Goal: Task Accomplishment & Management: Manage account settings

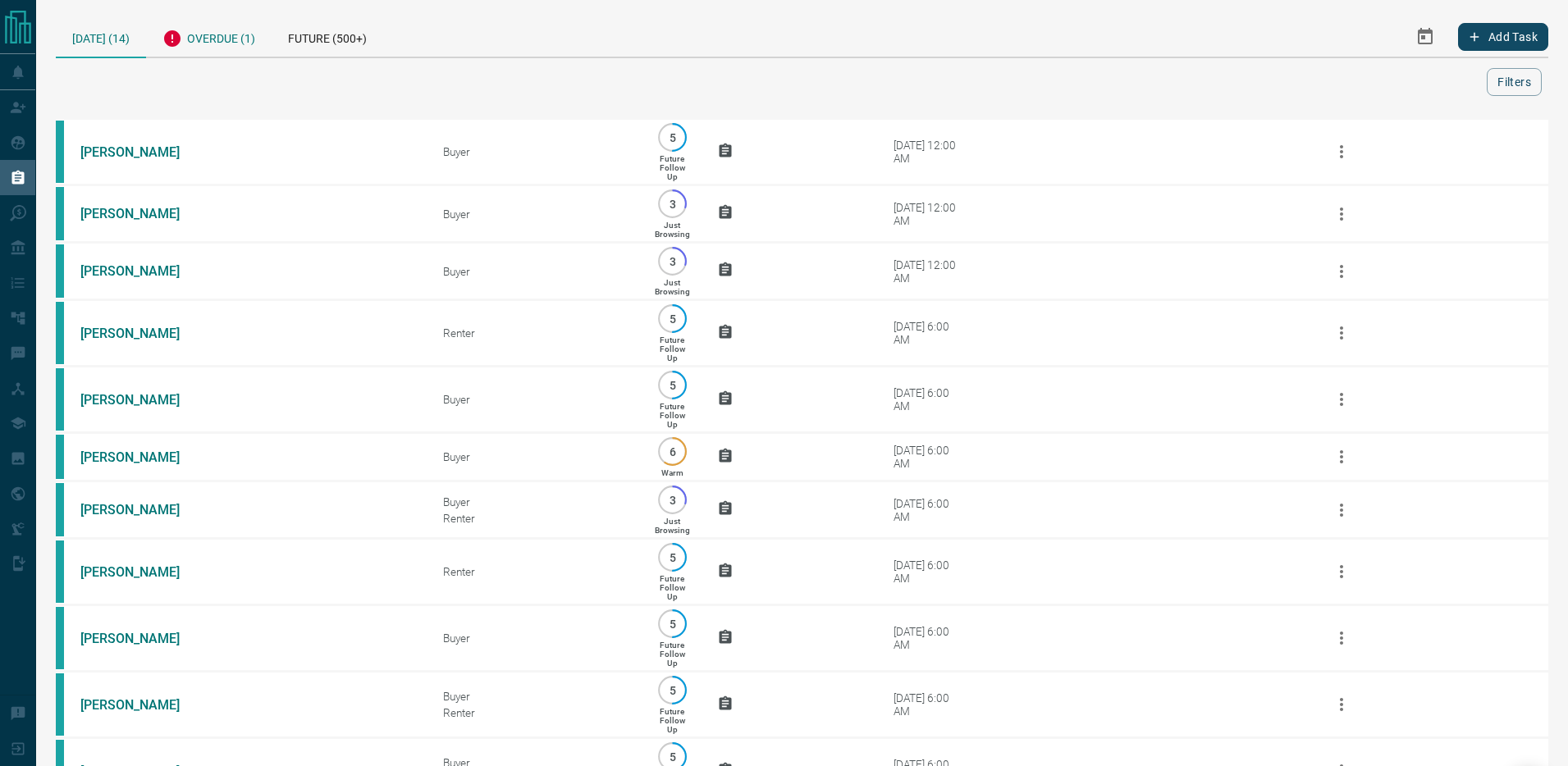
click at [211, 34] on div "Overdue (1)" at bounding box center [209, 36] width 126 height 40
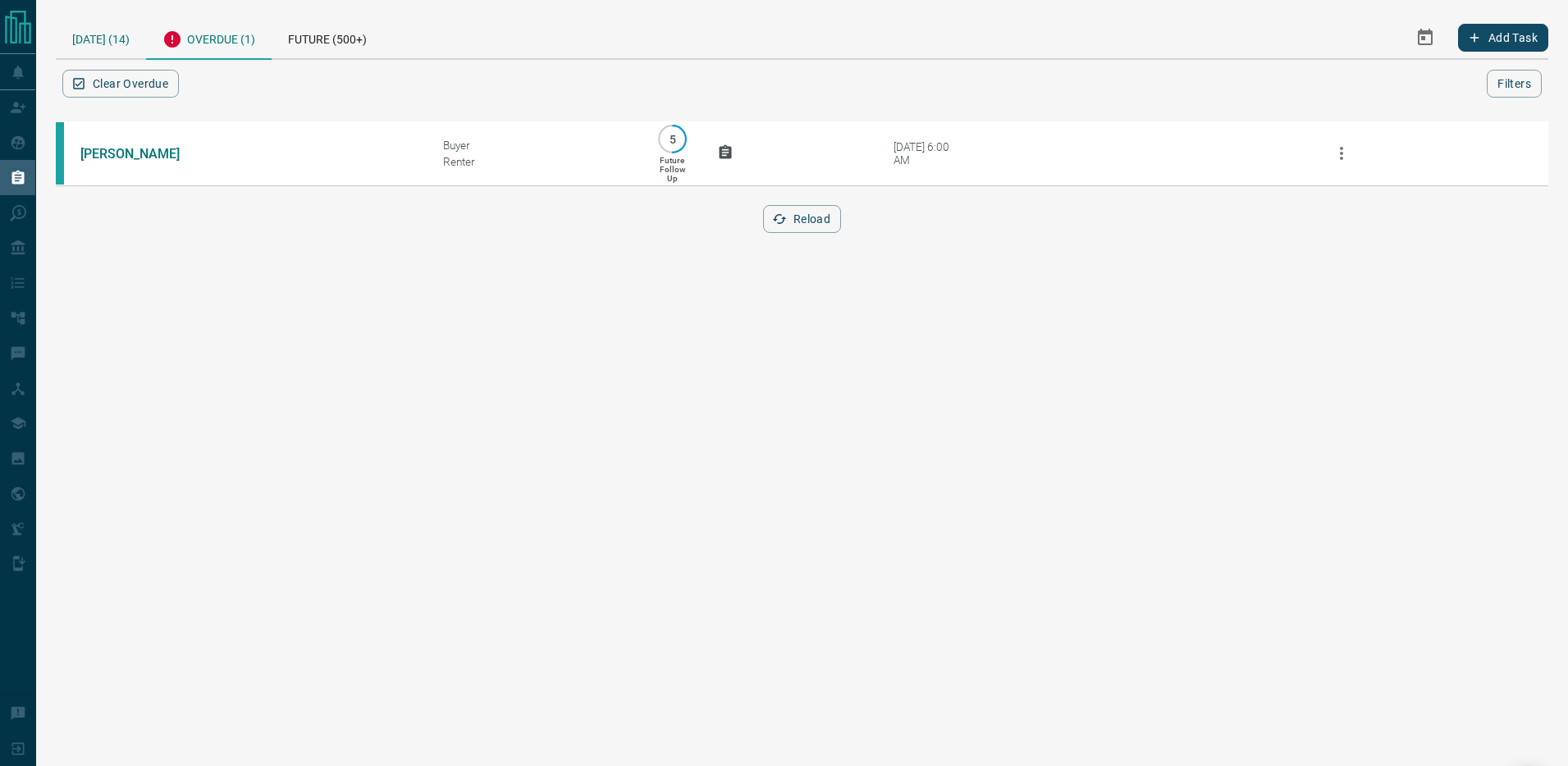
click at [121, 46] on div "[DATE] (14)" at bounding box center [100, 37] width 90 height 42
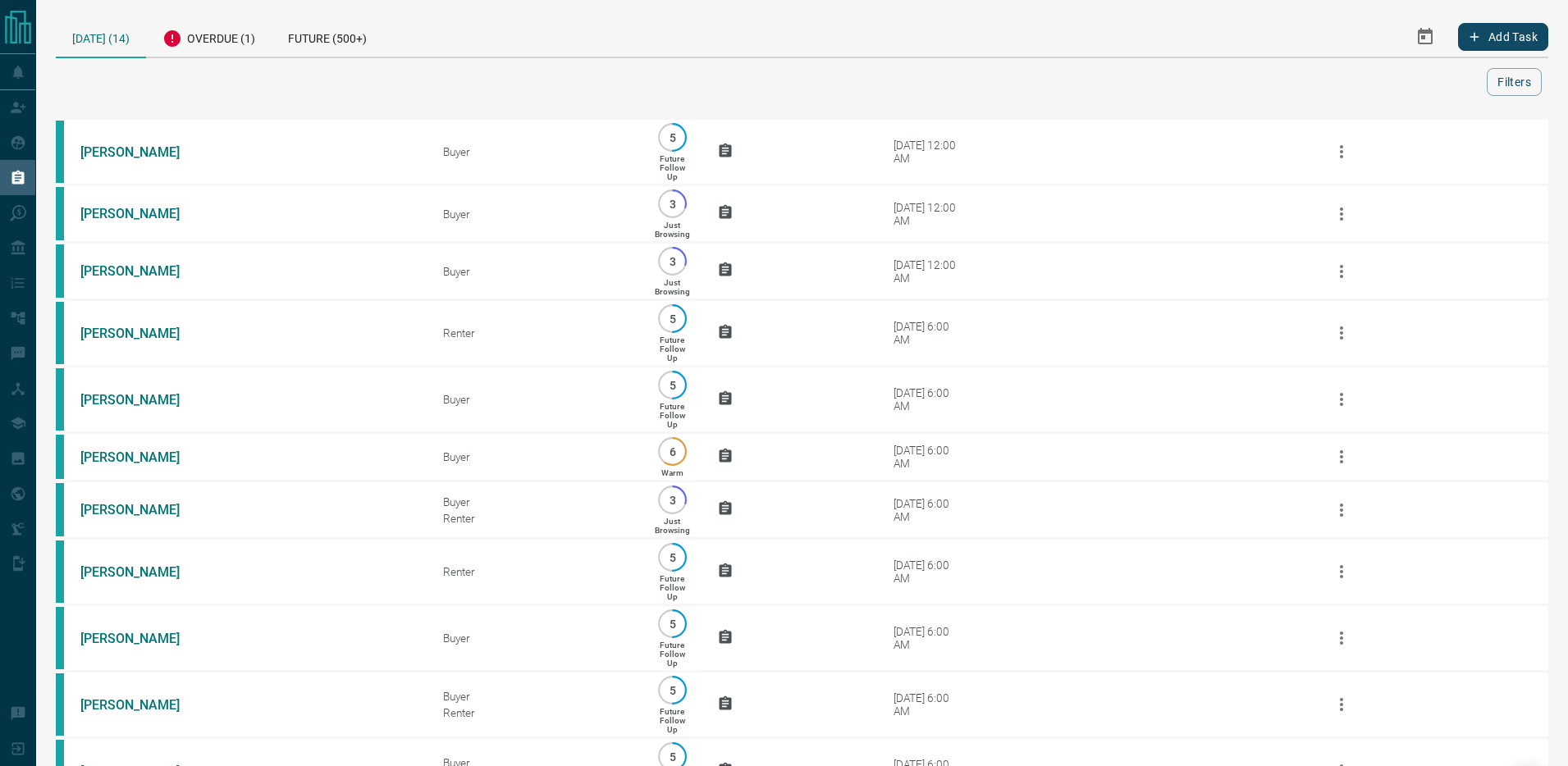
click at [1424, 38] on icon "Select Date Range" at bounding box center [1425, 37] width 20 height 20
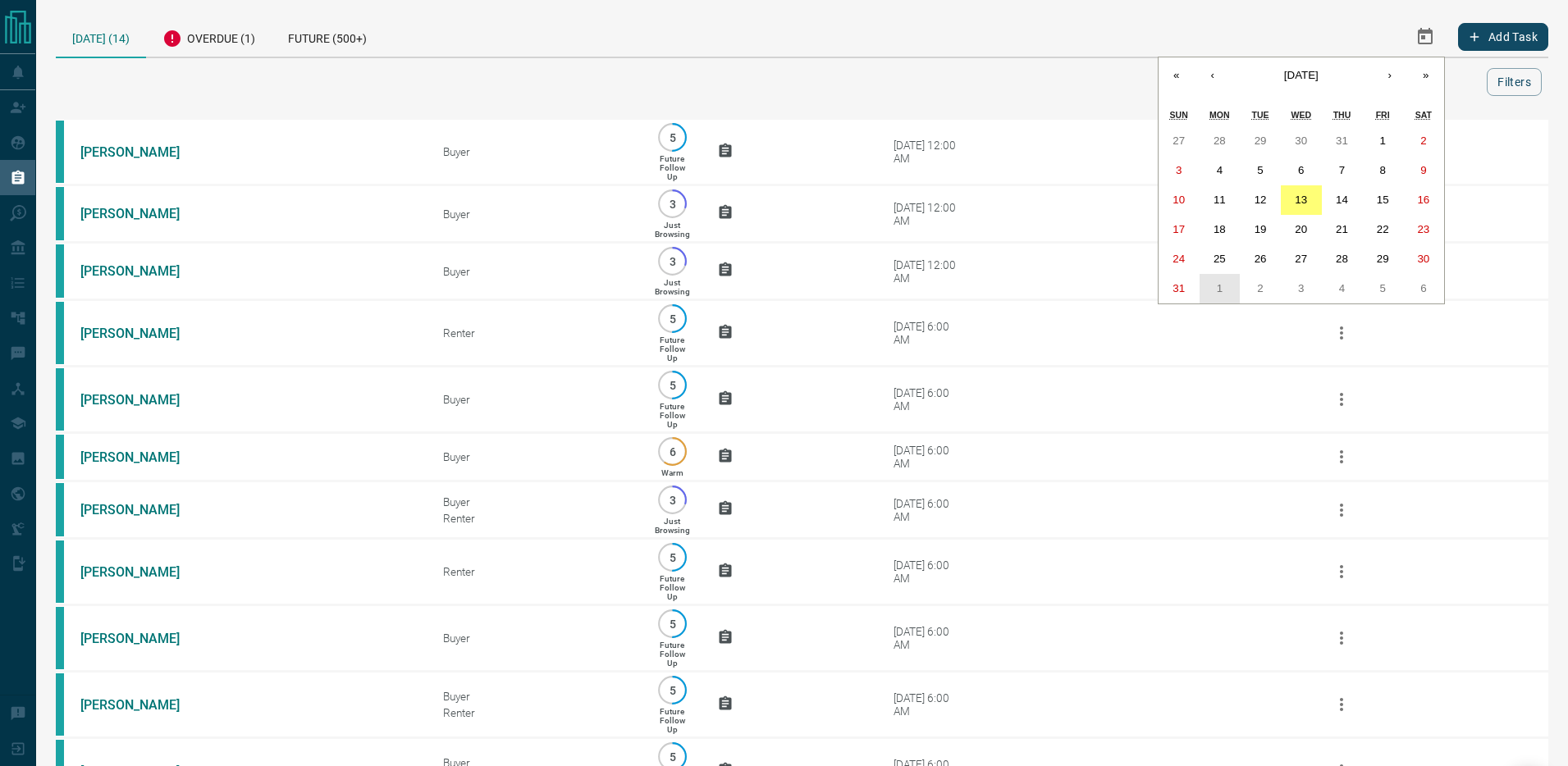
click at [1229, 287] on button "1" at bounding box center [1220, 288] width 41 height 30
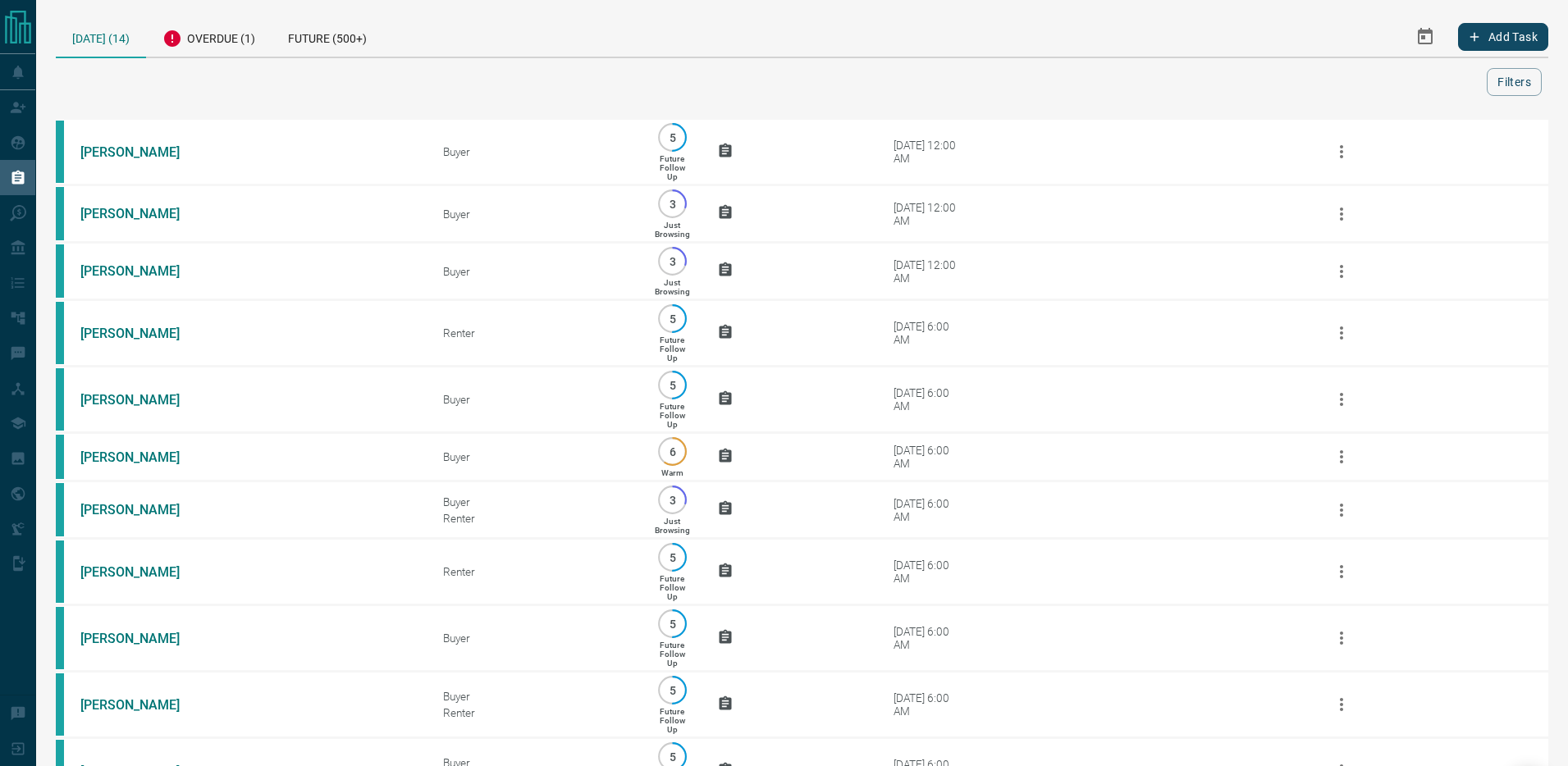
click at [1229, 287] on td "[DATE] 12:00 AM" at bounding box center [1070, 271] width 454 height 57
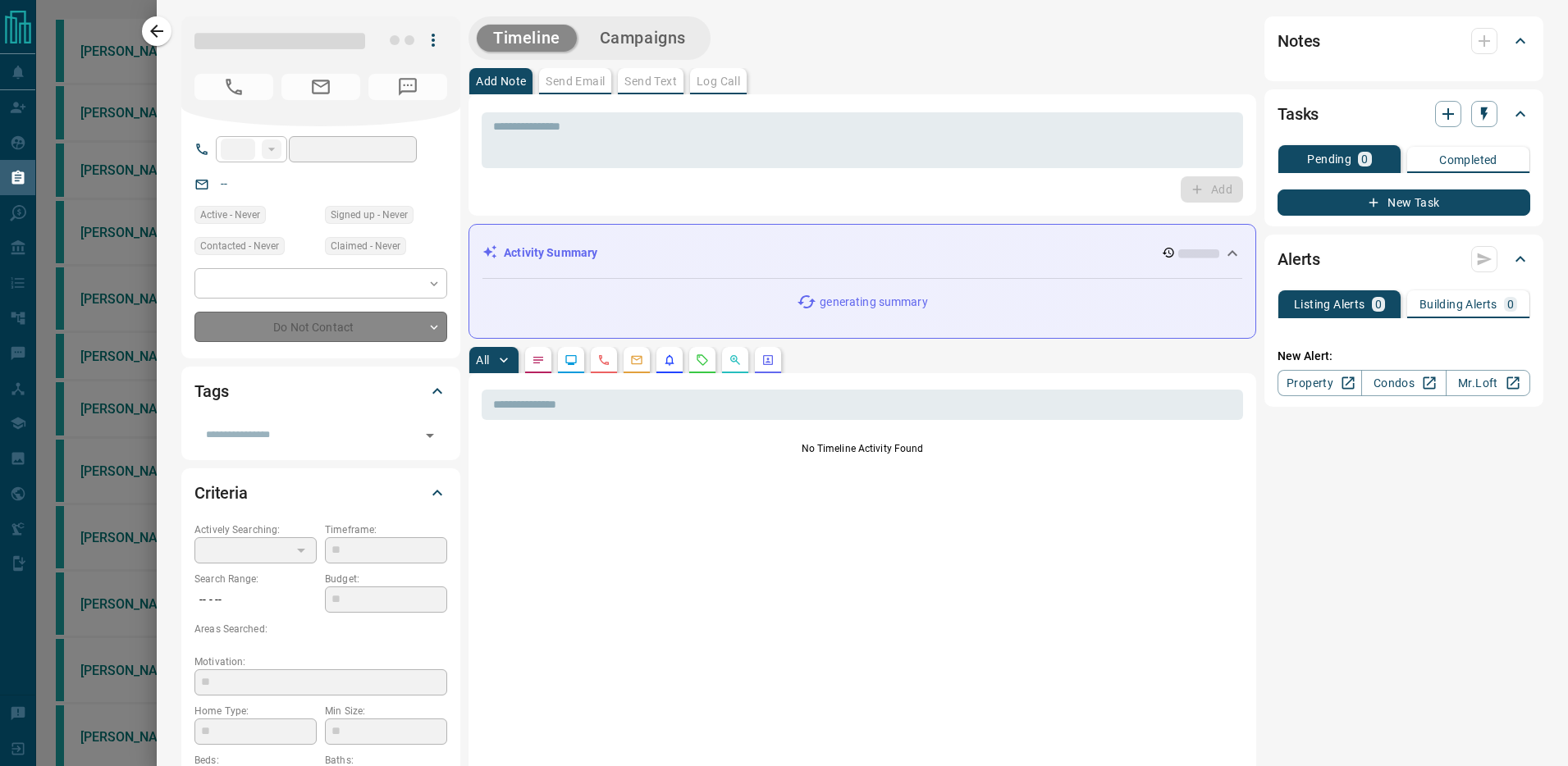
type input "**"
type input "**********"
type input "*"
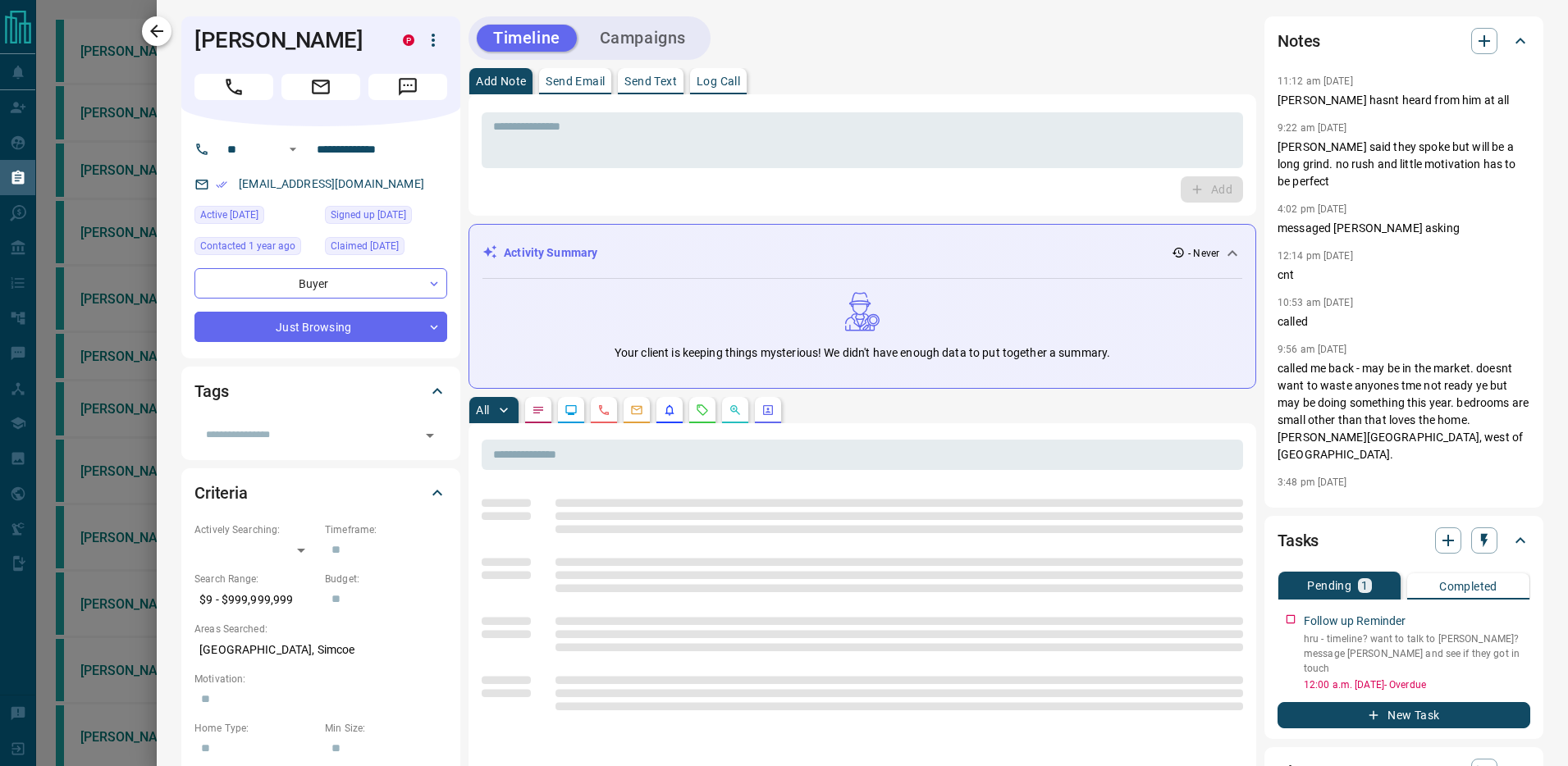
click at [162, 27] on icon "button" at bounding box center [157, 31] width 20 height 20
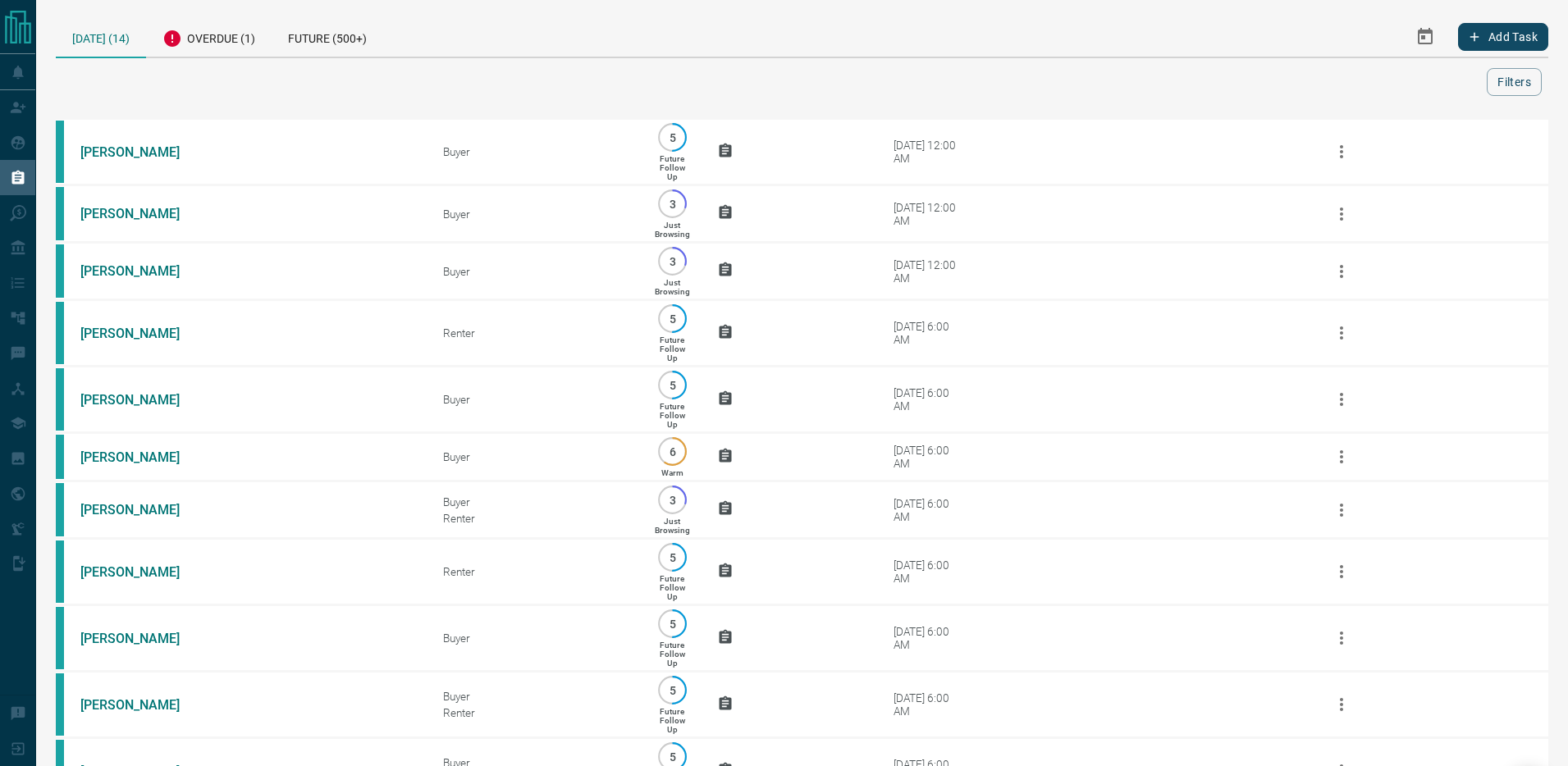
click at [1430, 41] on icon "Select Date Range" at bounding box center [1425, 36] width 15 height 17
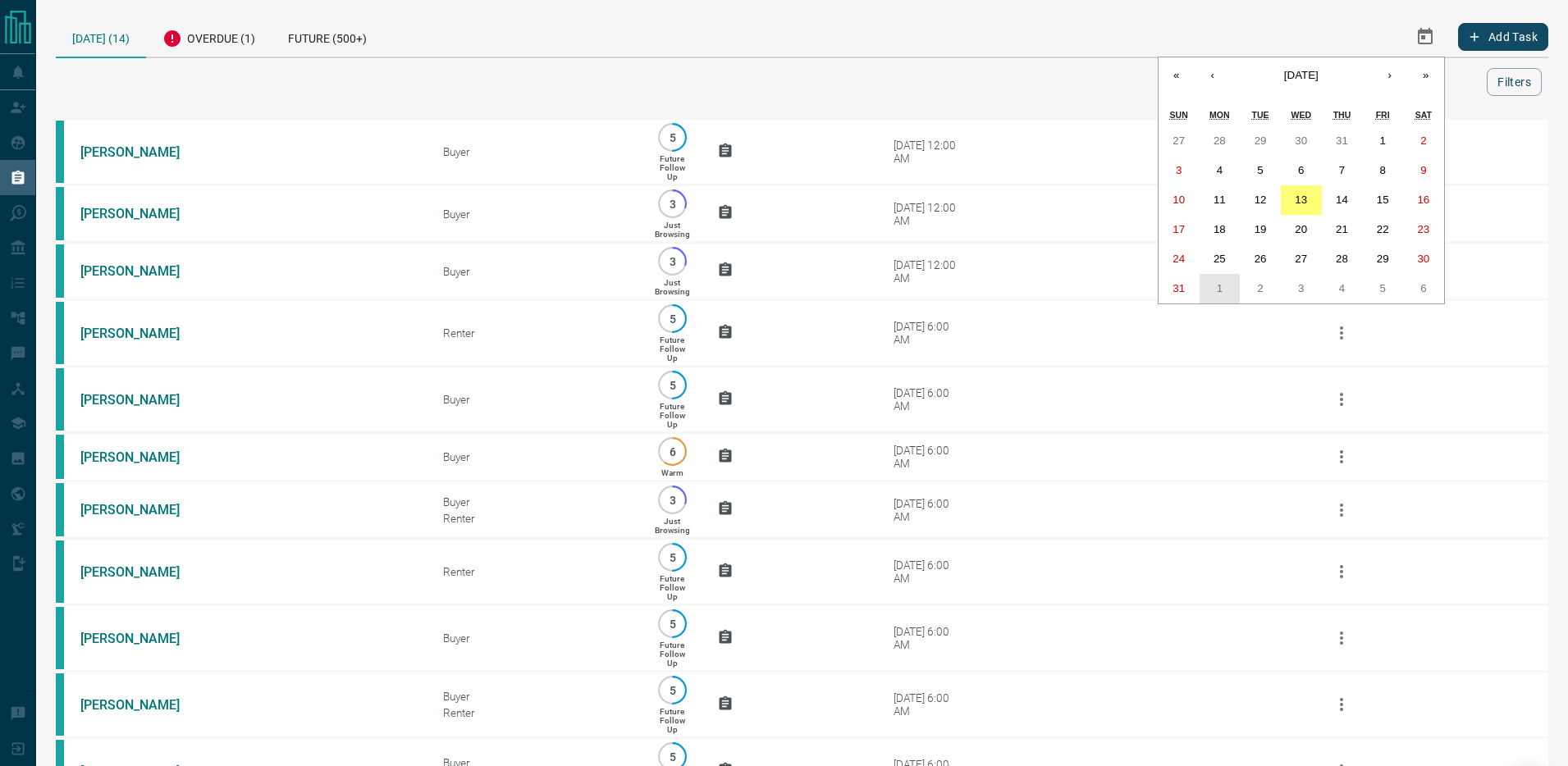
click at [1222, 283] on button "1" at bounding box center [1220, 288] width 41 height 30
click at [1222, 136] on button "1" at bounding box center [1220, 141] width 41 height 30
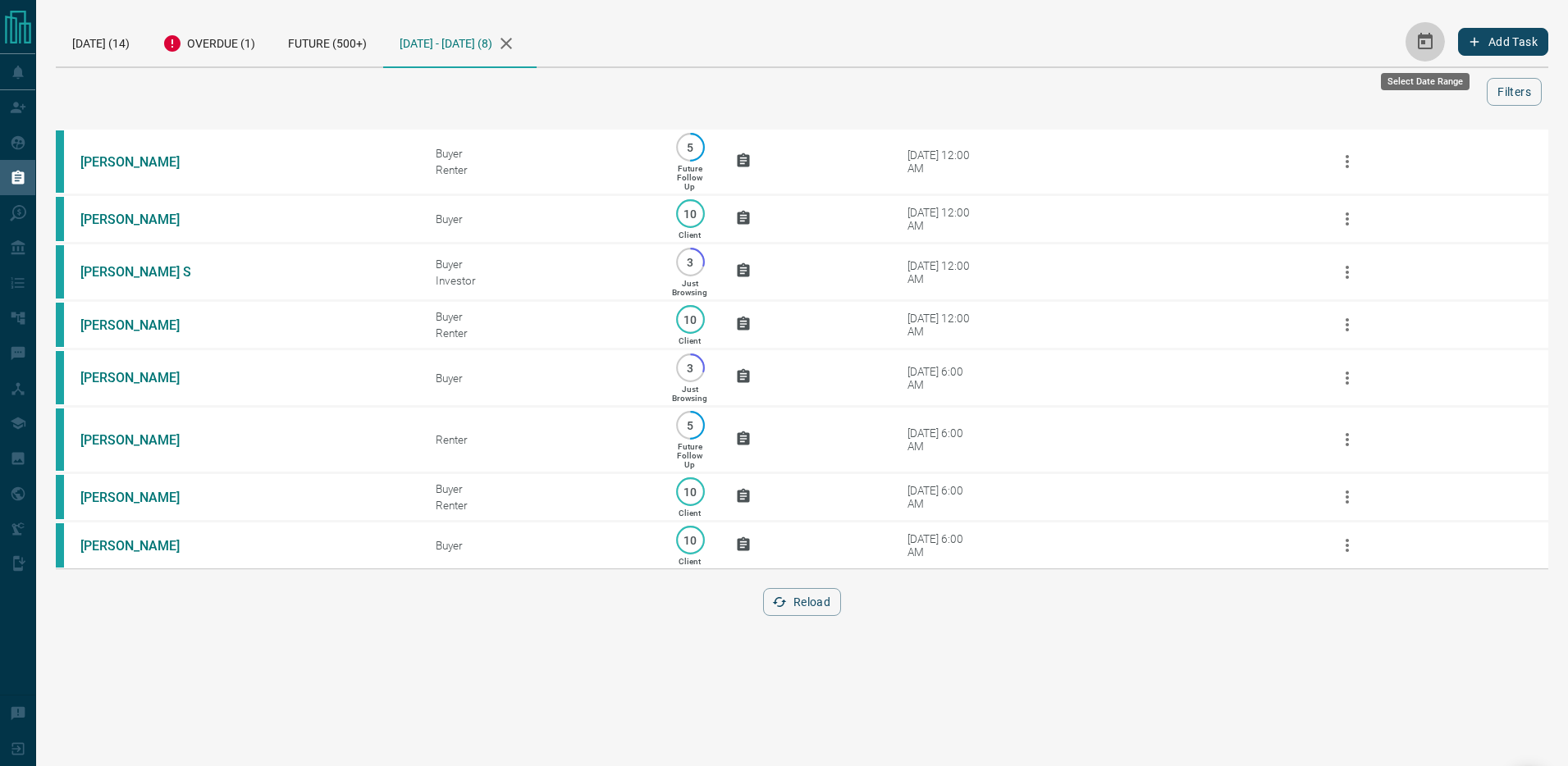
click at [1431, 34] on icon "Select Date Range" at bounding box center [1425, 42] width 20 height 20
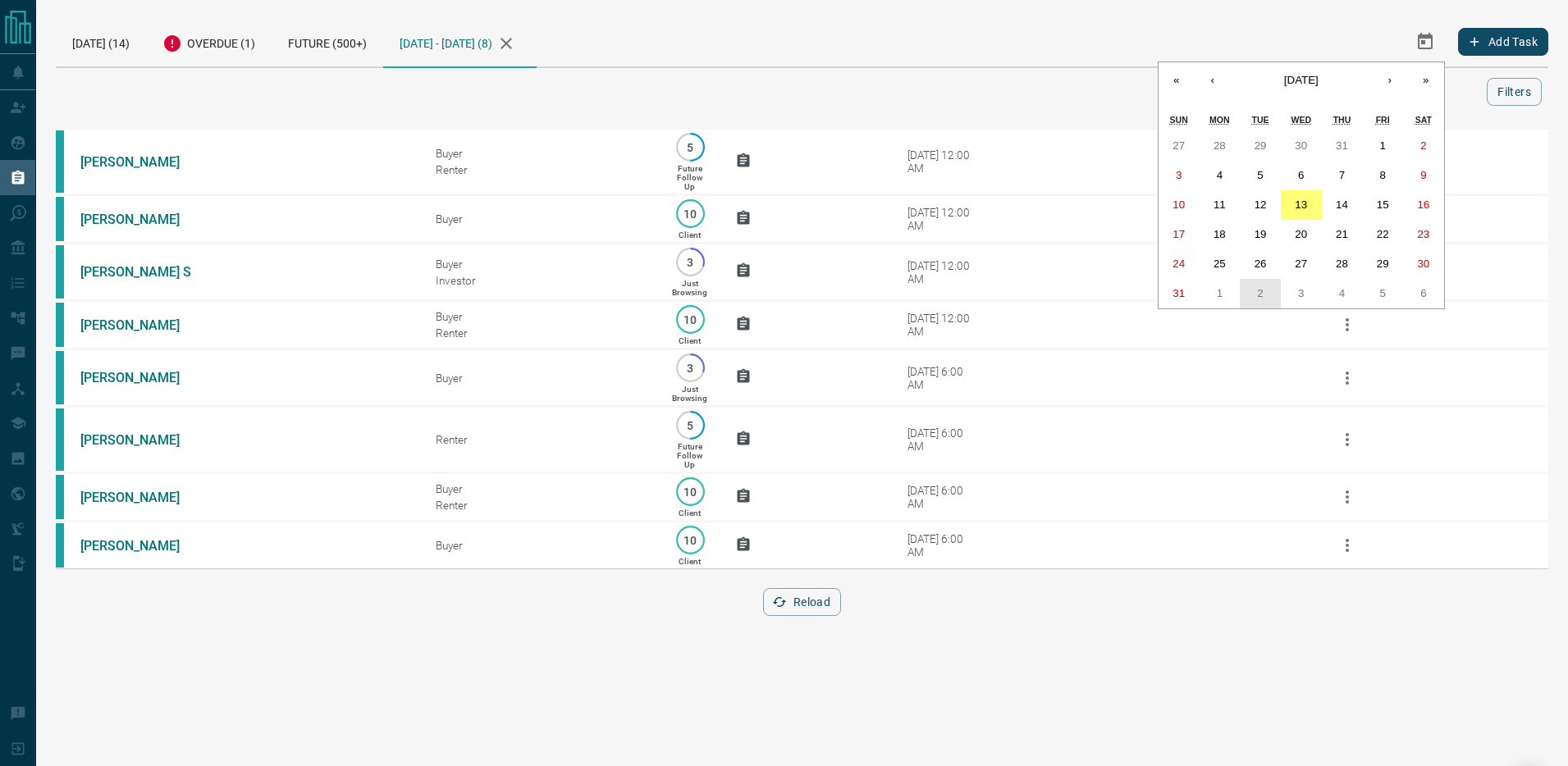
click at [1252, 288] on button "2" at bounding box center [1261, 293] width 41 height 30
click at [1261, 148] on abbr "2" at bounding box center [1259, 145] width 6 height 12
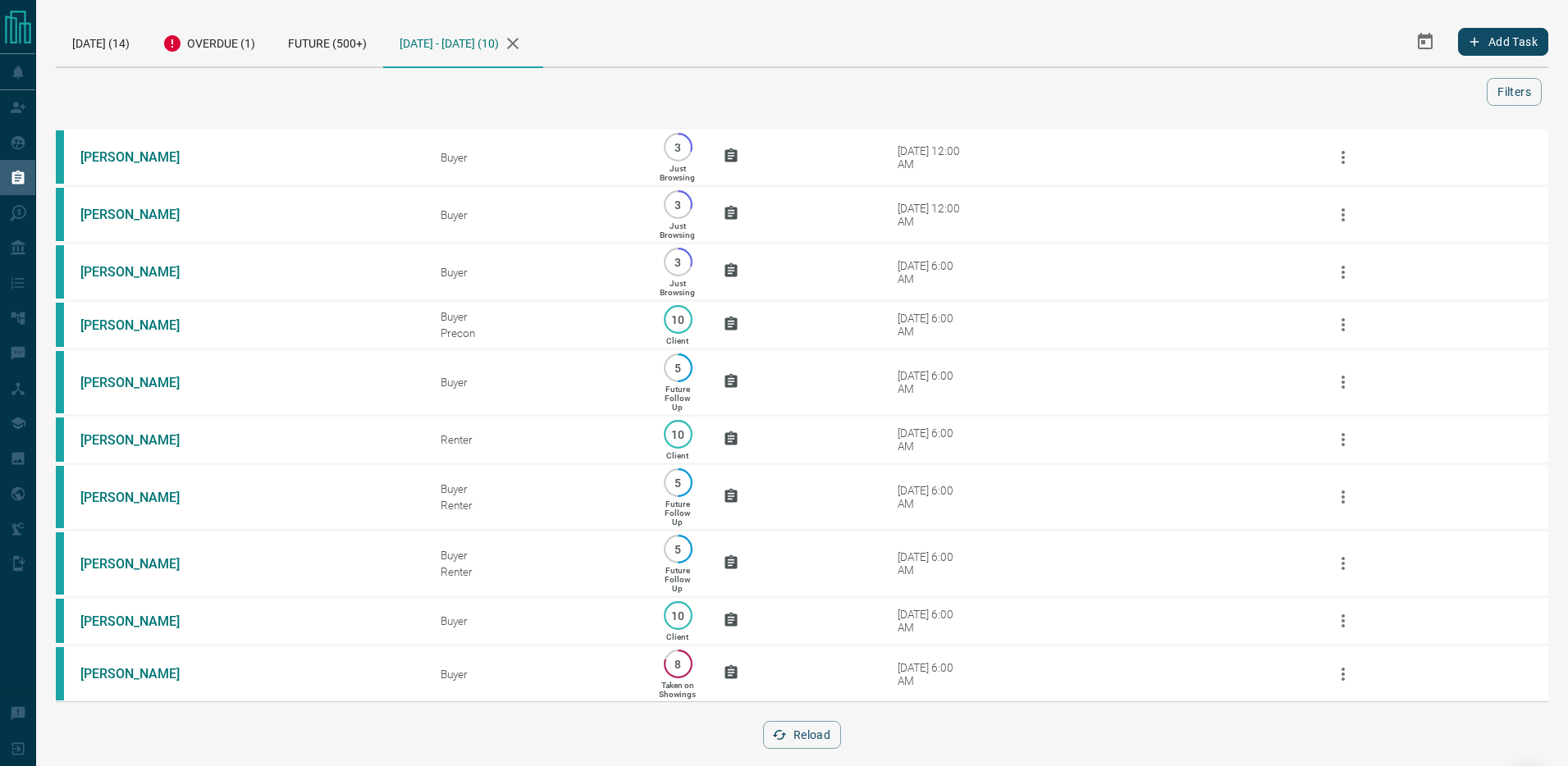
click at [522, 43] on icon "button" at bounding box center [512, 44] width 20 height 20
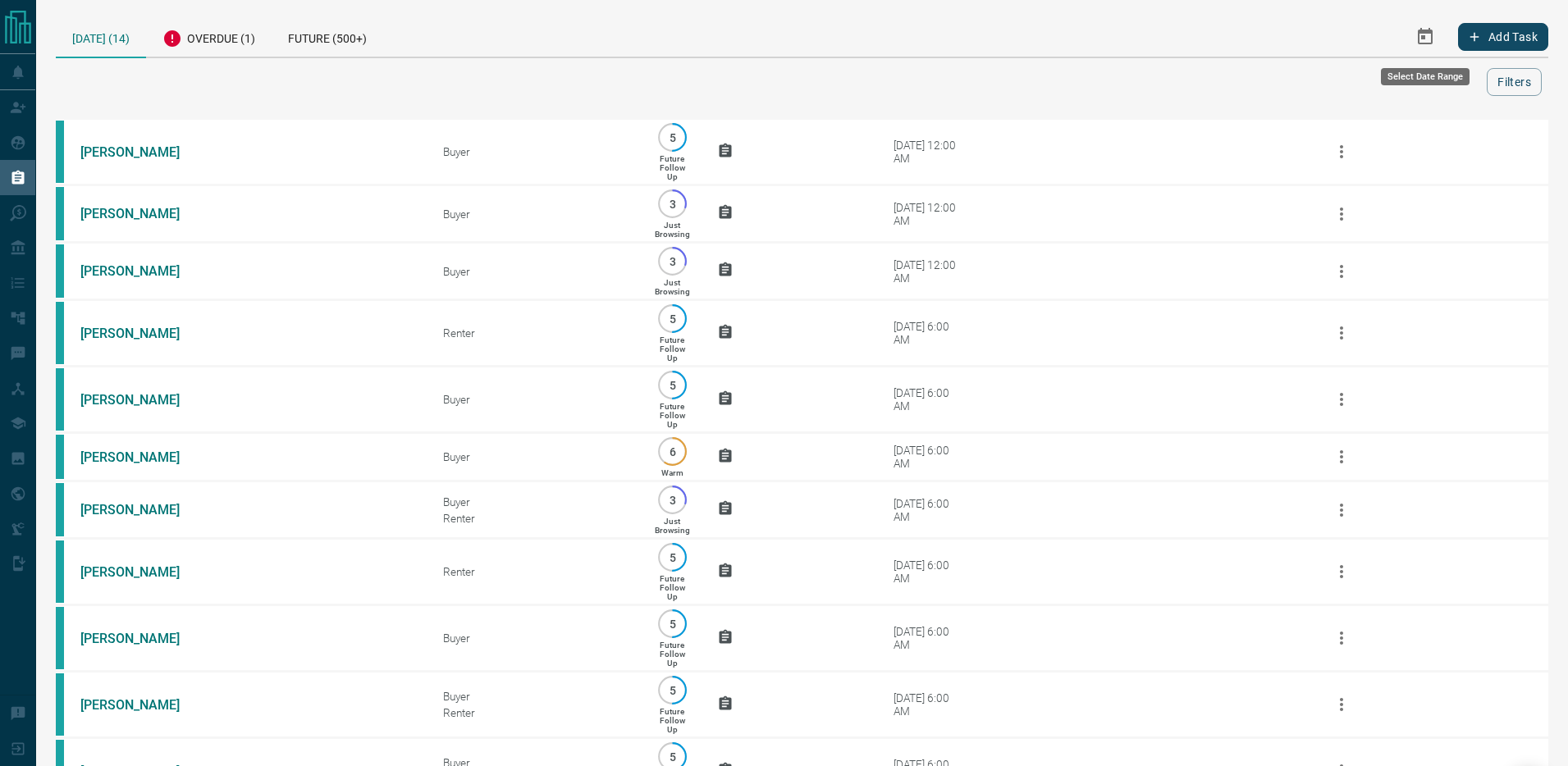
click at [1413, 42] on button "Select Date Range" at bounding box center [1425, 37] width 40 height 40
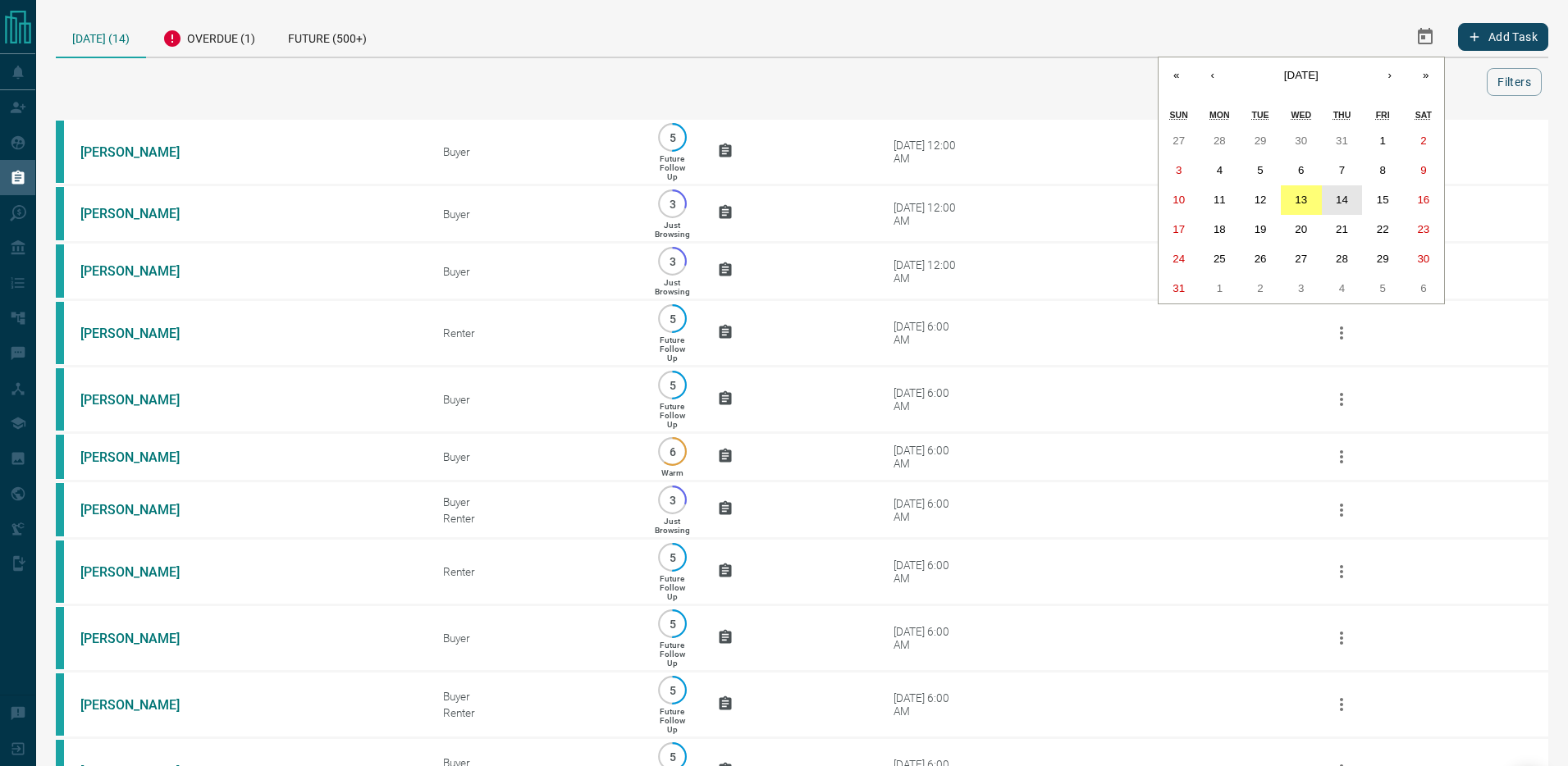
click at [1352, 202] on button "14" at bounding box center [1342, 200] width 41 height 30
click at [1346, 194] on abbr "14" at bounding box center [1342, 199] width 12 height 12
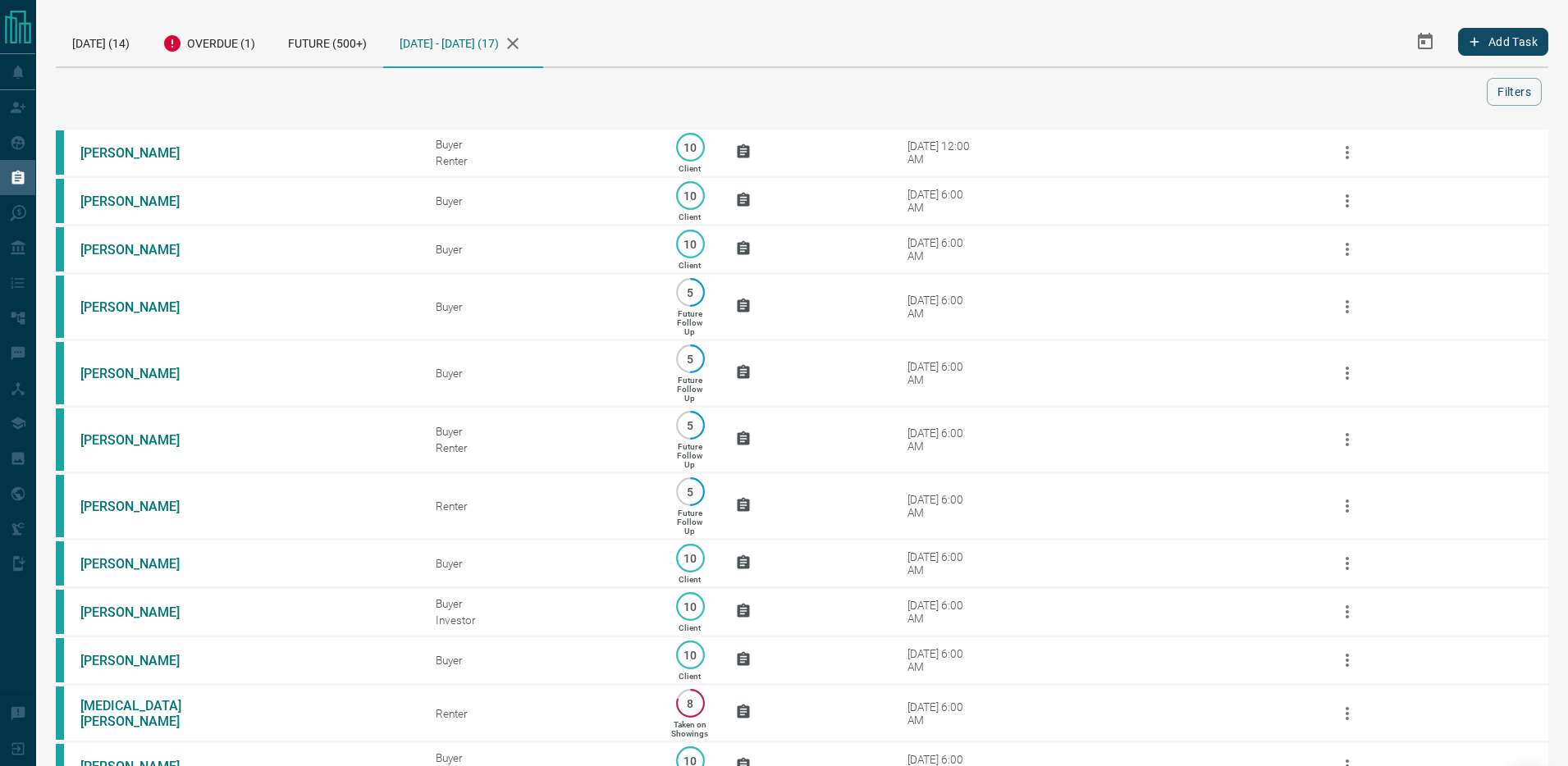
click at [1425, 41] on icon "Select Date Range" at bounding box center [1425, 42] width 20 height 20
click at [1378, 198] on abbr "15" at bounding box center [1382, 204] width 12 height 12
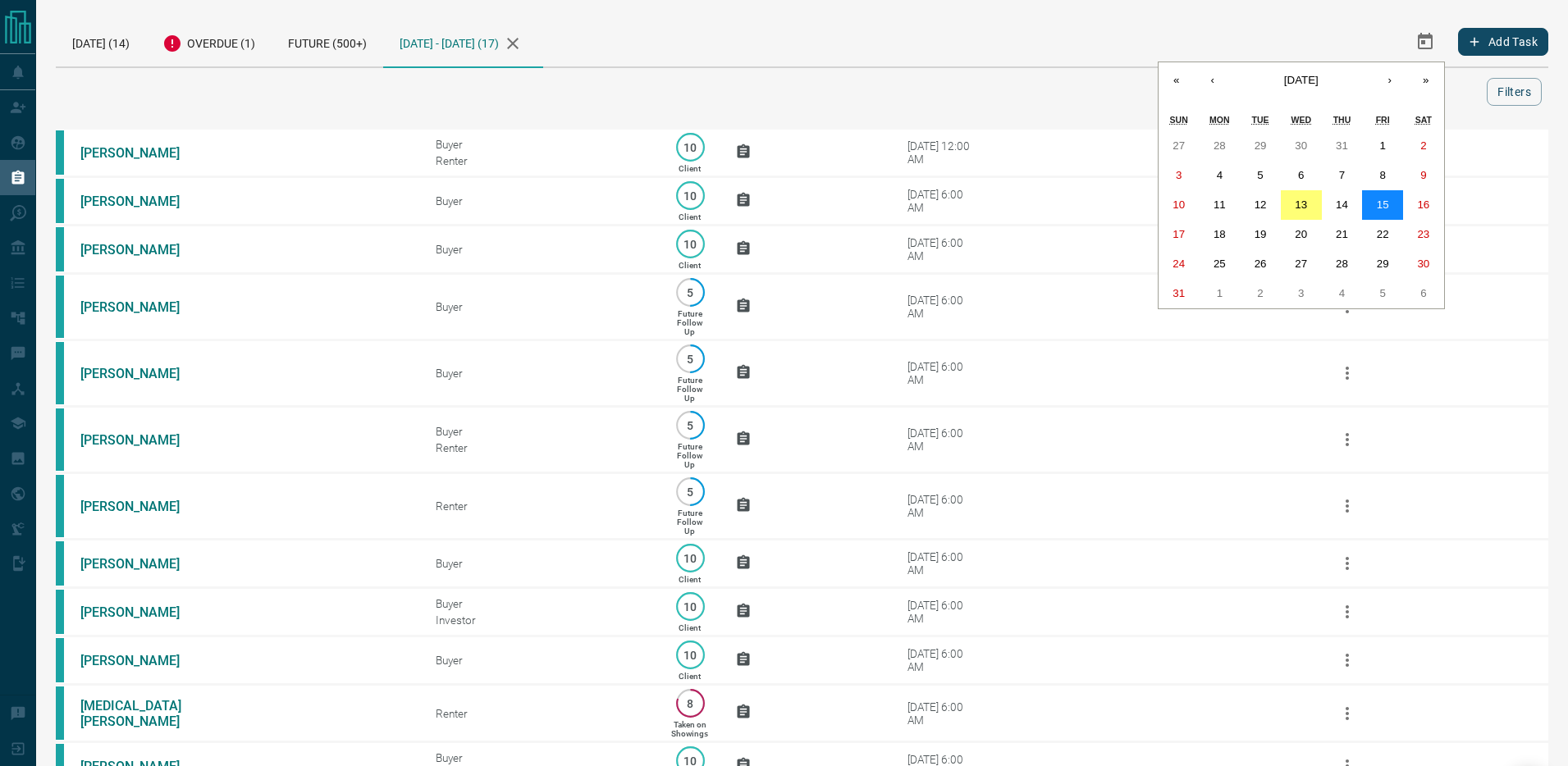
click at [1378, 198] on abbr "15" at bounding box center [1382, 204] width 12 height 12
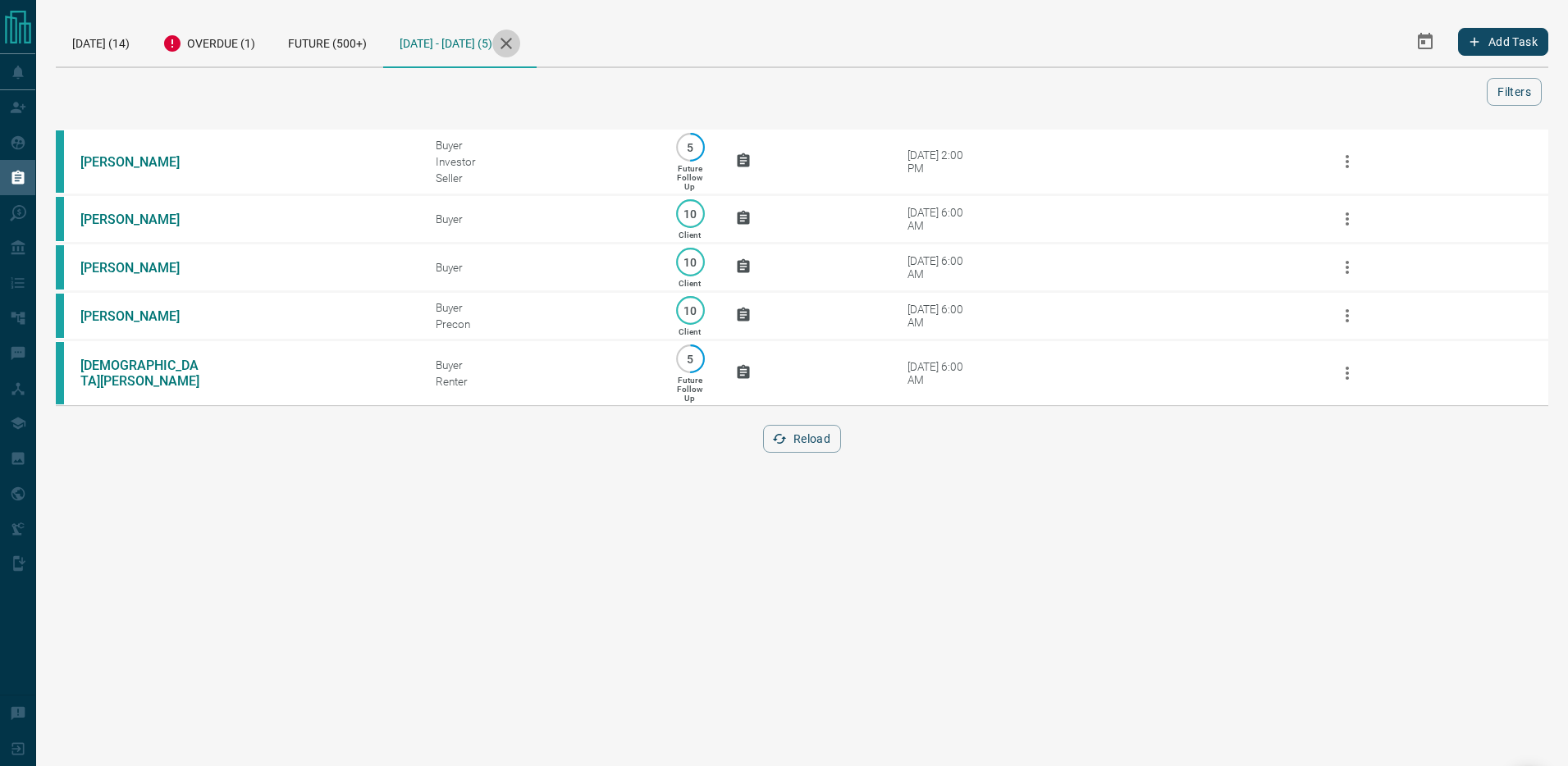
click at [512, 48] on icon "button" at bounding box center [506, 44] width 12 height 12
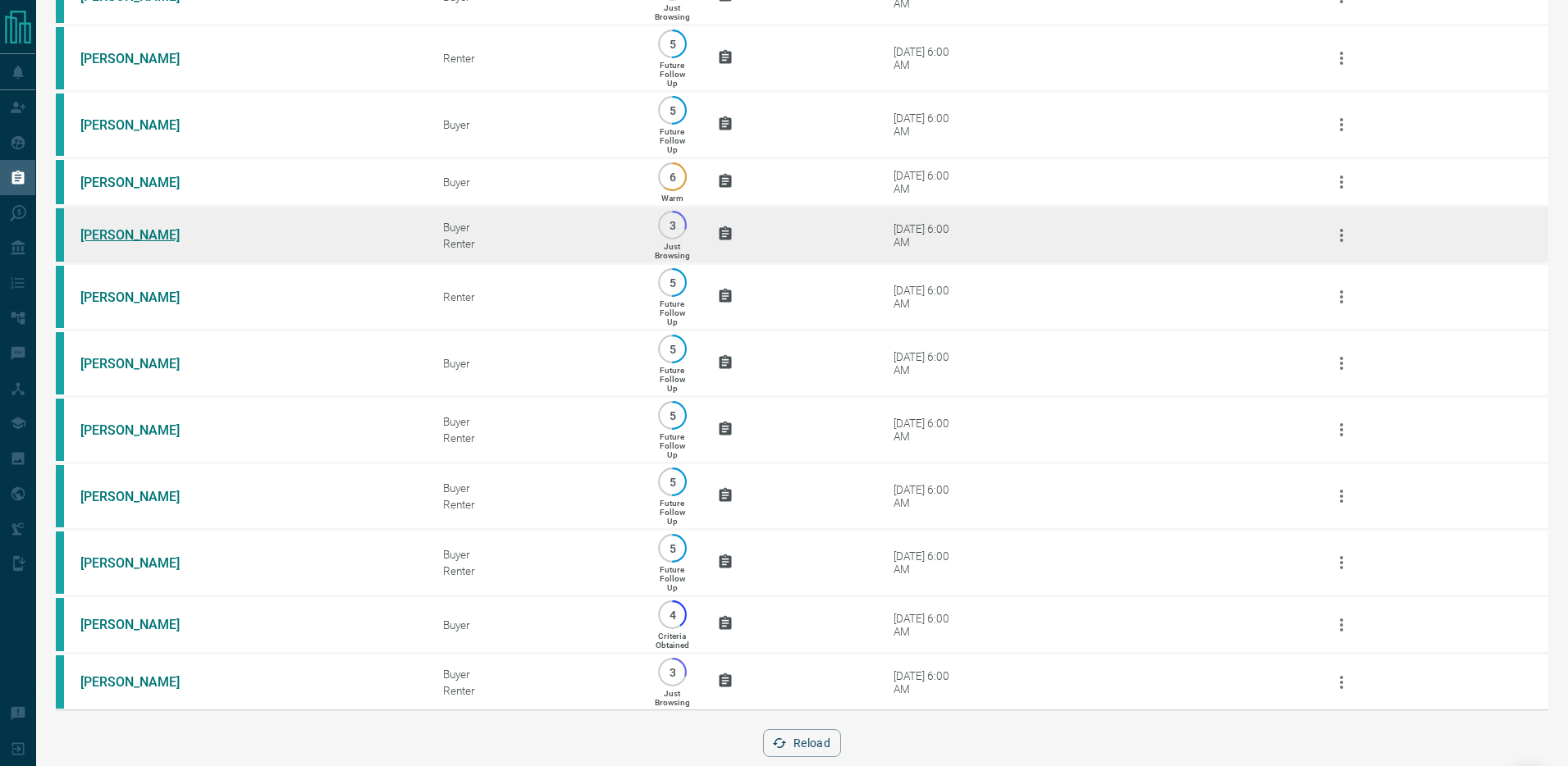
scroll to position [302, 0]
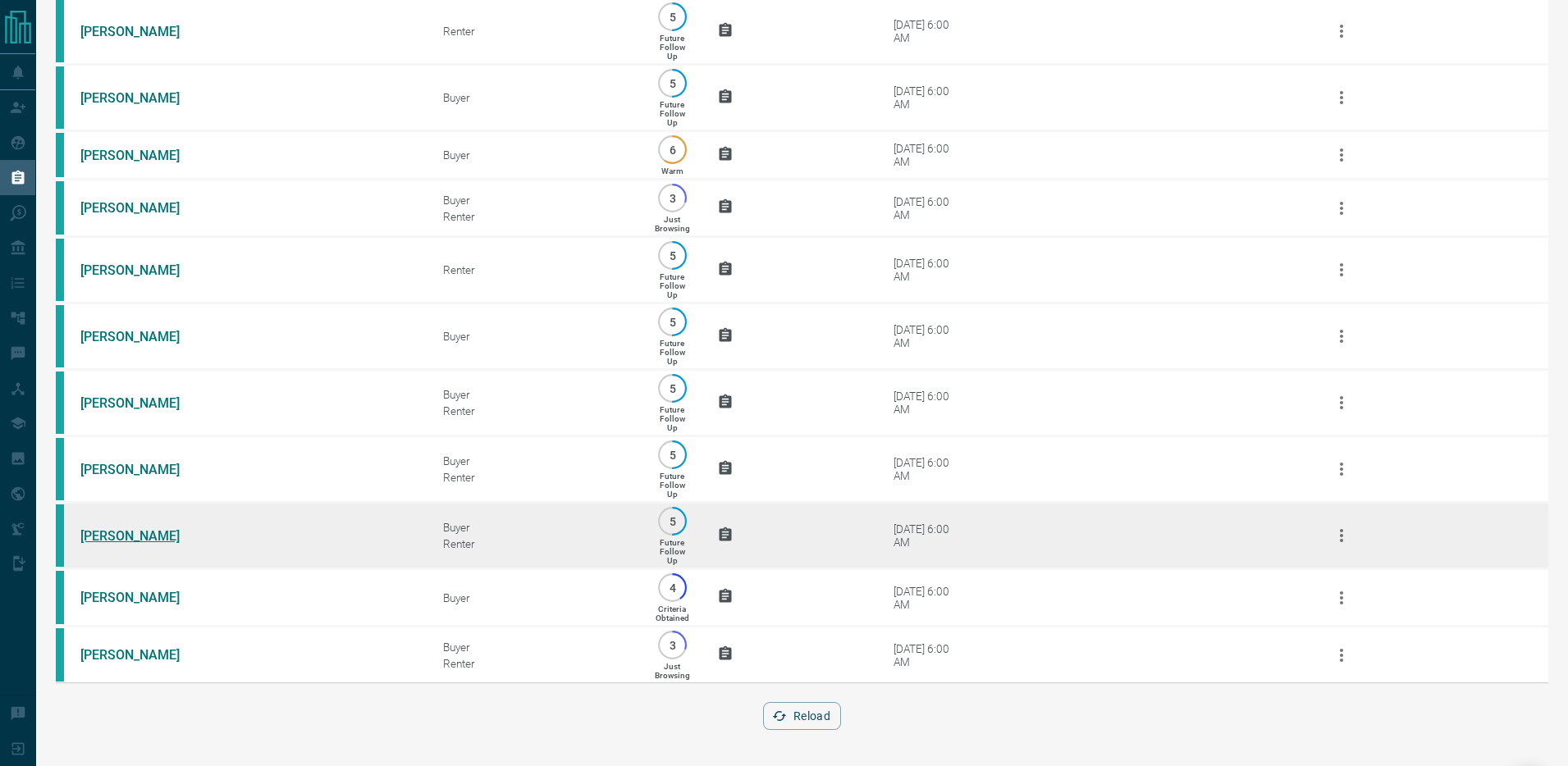
click at [128, 534] on link "[PERSON_NAME]" at bounding box center [141, 535] width 123 height 16
